Goal: Find specific page/section: Find specific page/section

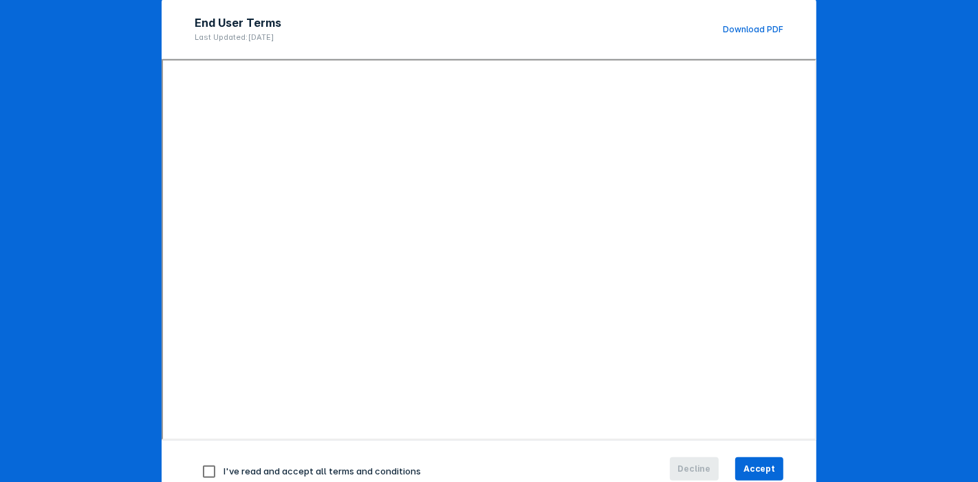
scroll to position [171, 0]
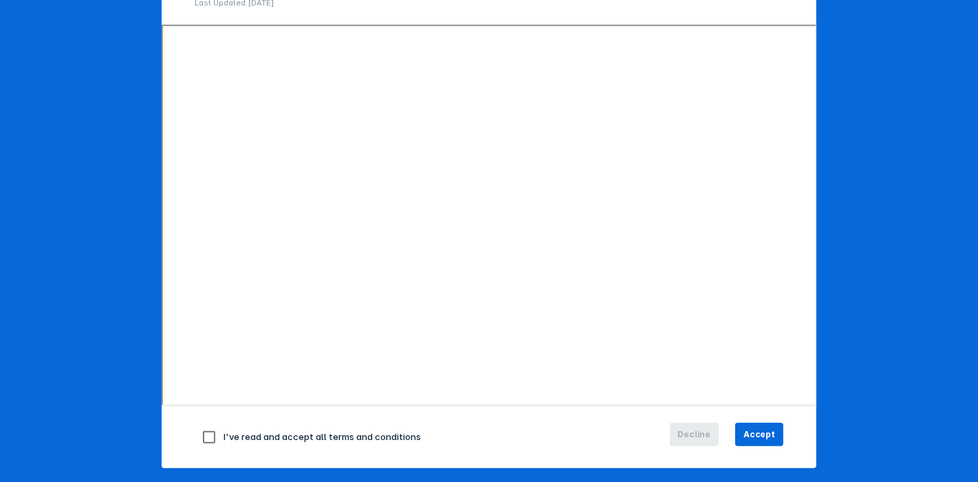
click at [201, 436] on input "checkbox" at bounding box center [209, 437] width 29 height 29
checkbox input "true"
click at [761, 428] on span "Accept" at bounding box center [759, 434] width 32 height 12
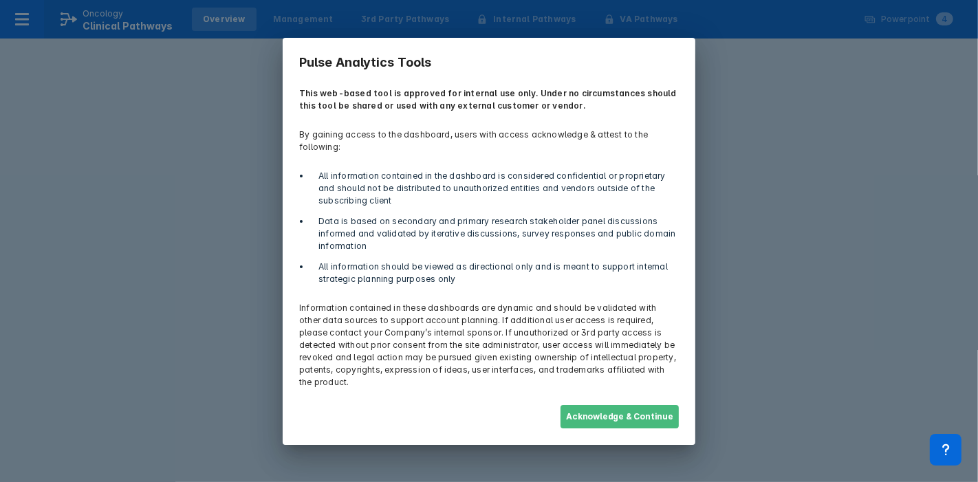
click at [617, 406] on button "Acknowledge & Continue" at bounding box center [619, 416] width 118 height 23
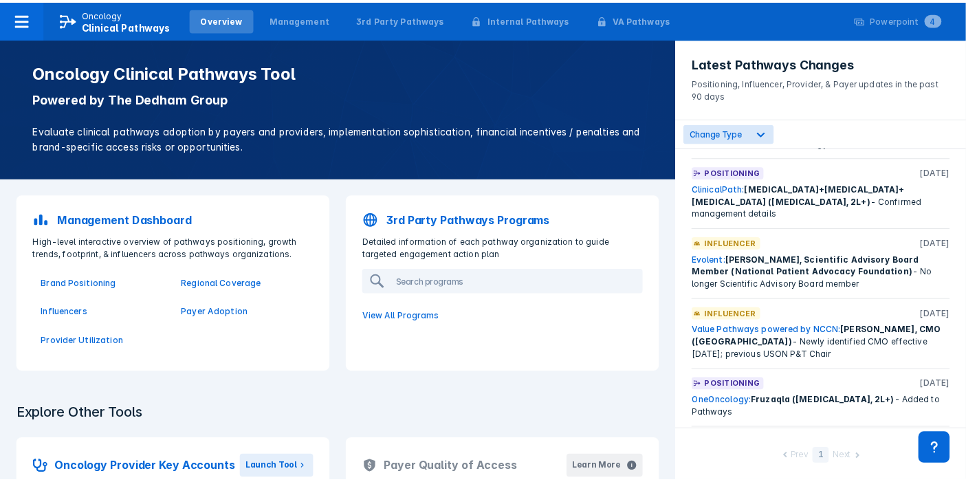
scroll to position [0, 0]
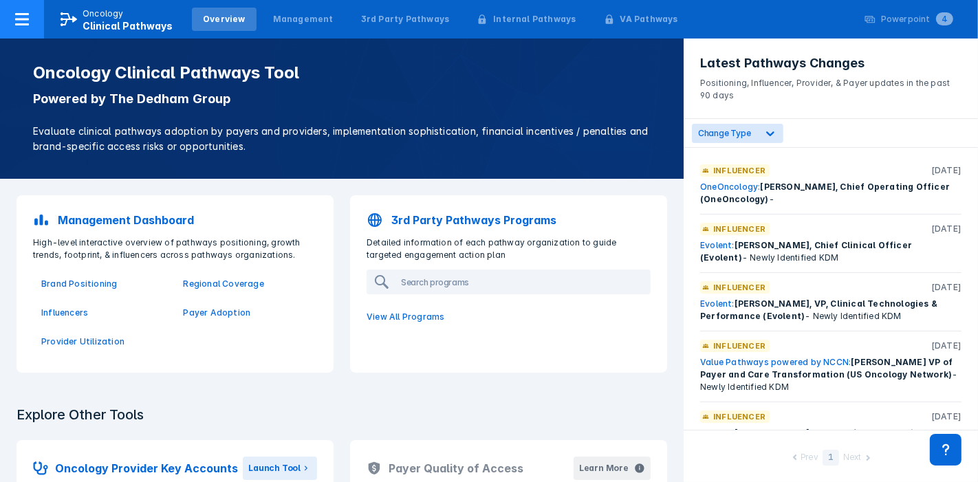
click at [9, 26] on div at bounding box center [22, 19] width 44 height 39
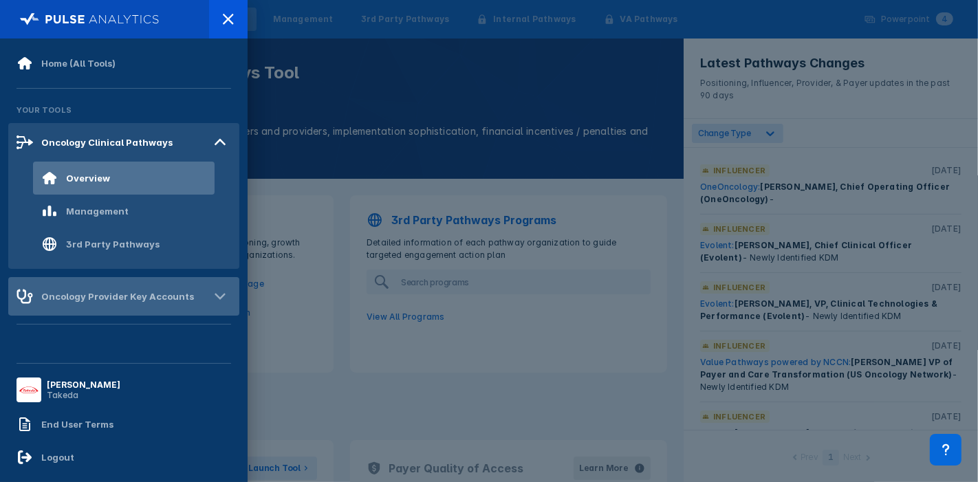
click at [212, 287] on icon at bounding box center [220, 296] width 22 height 22
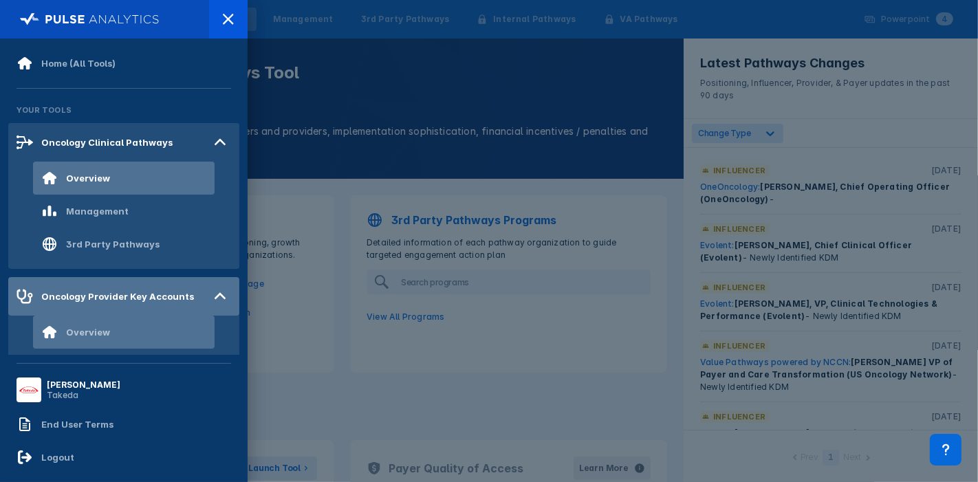
click at [77, 340] on div "Overview" at bounding box center [124, 332] width 182 height 33
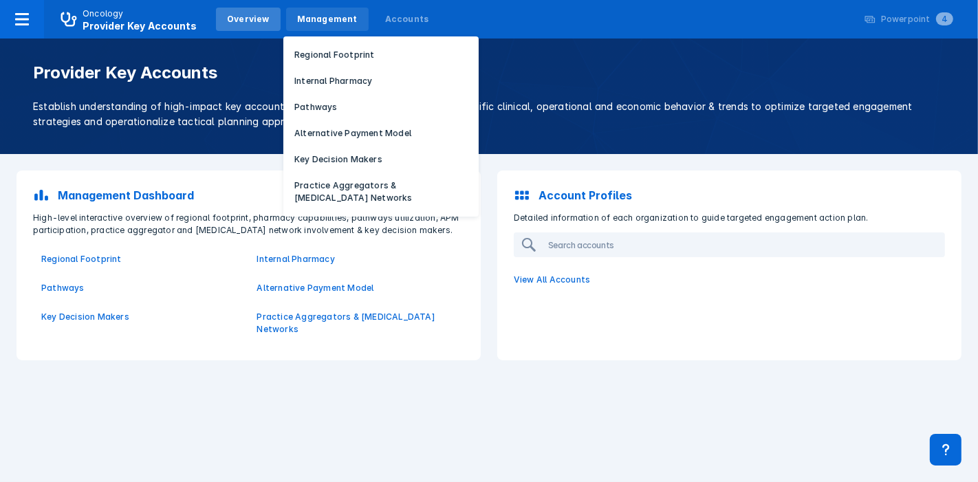
click at [318, 23] on div "Management" at bounding box center [327, 19] width 61 height 12
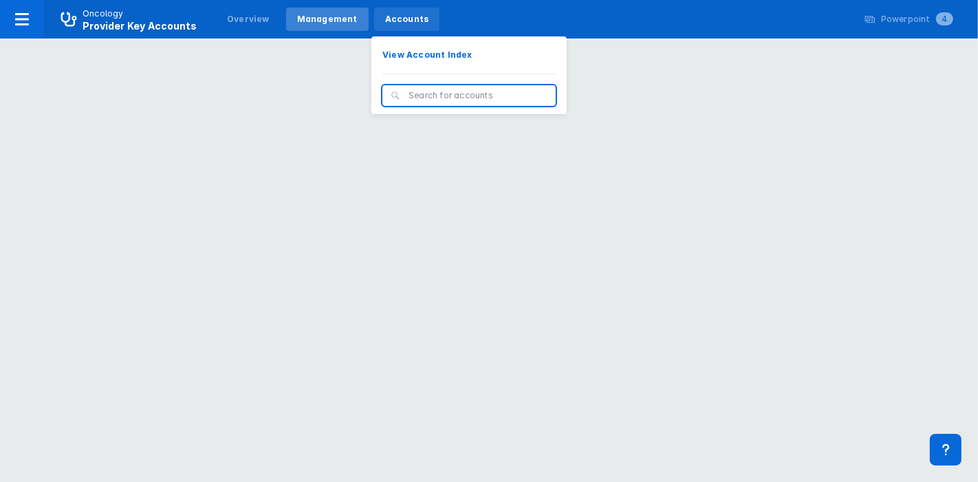
click at [405, 20] on div "Accounts" at bounding box center [407, 19] width 44 height 12
